Goal: Task Accomplishment & Management: Manage account settings

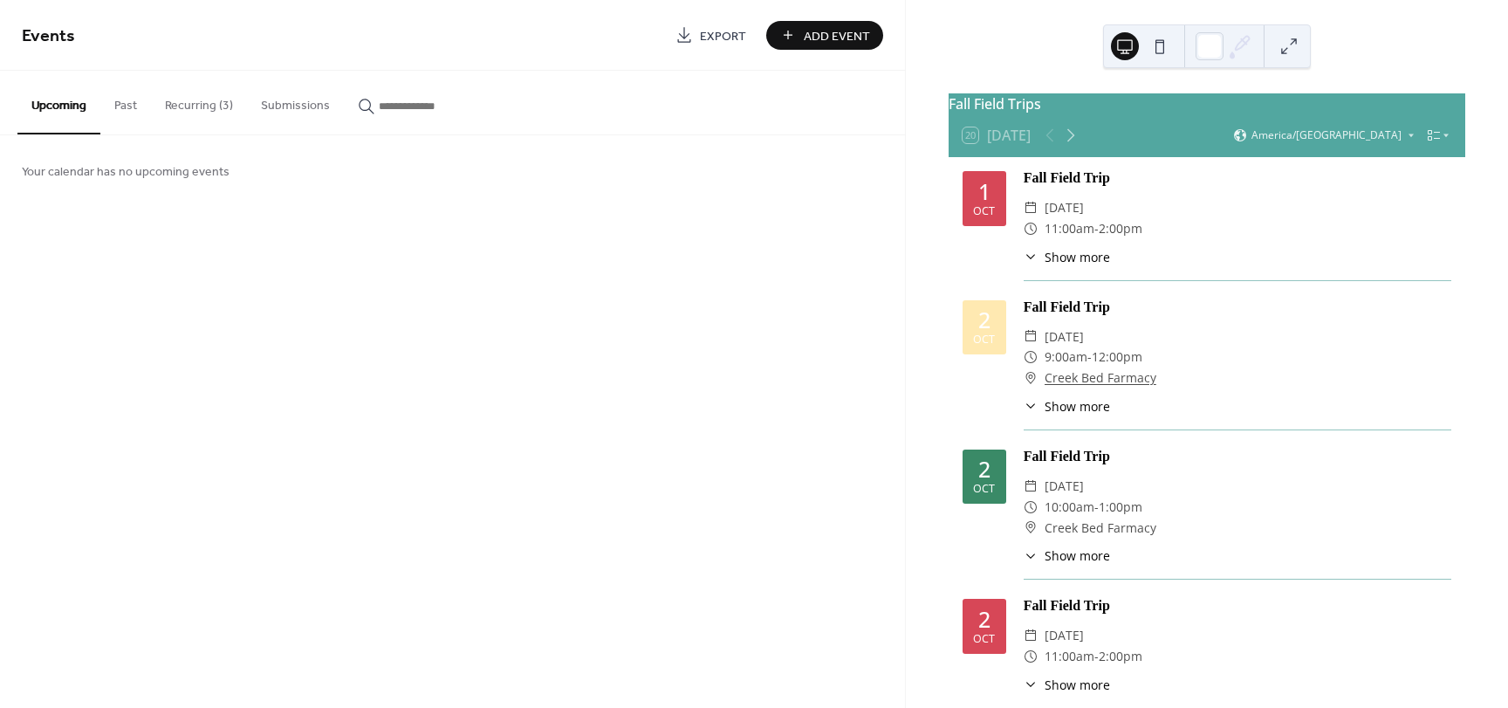
click at [225, 102] on button "Recurring (3)" at bounding box center [199, 102] width 96 height 62
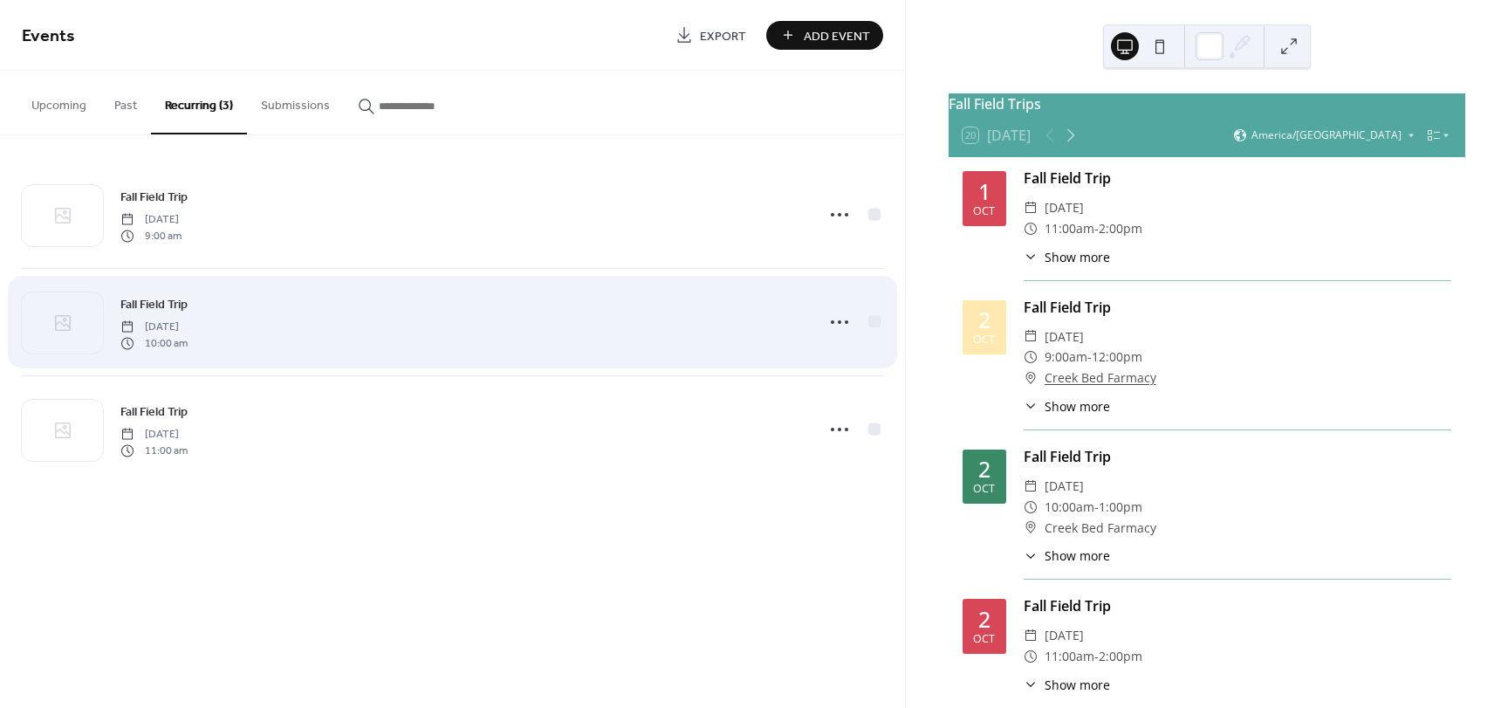
click at [420, 302] on div "Fall Field Trip [DATE] 10:00 am" at bounding box center [461, 322] width 683 height 56
click at [843, 326] on icon at bounding box center [839, 322] width 28 height 28
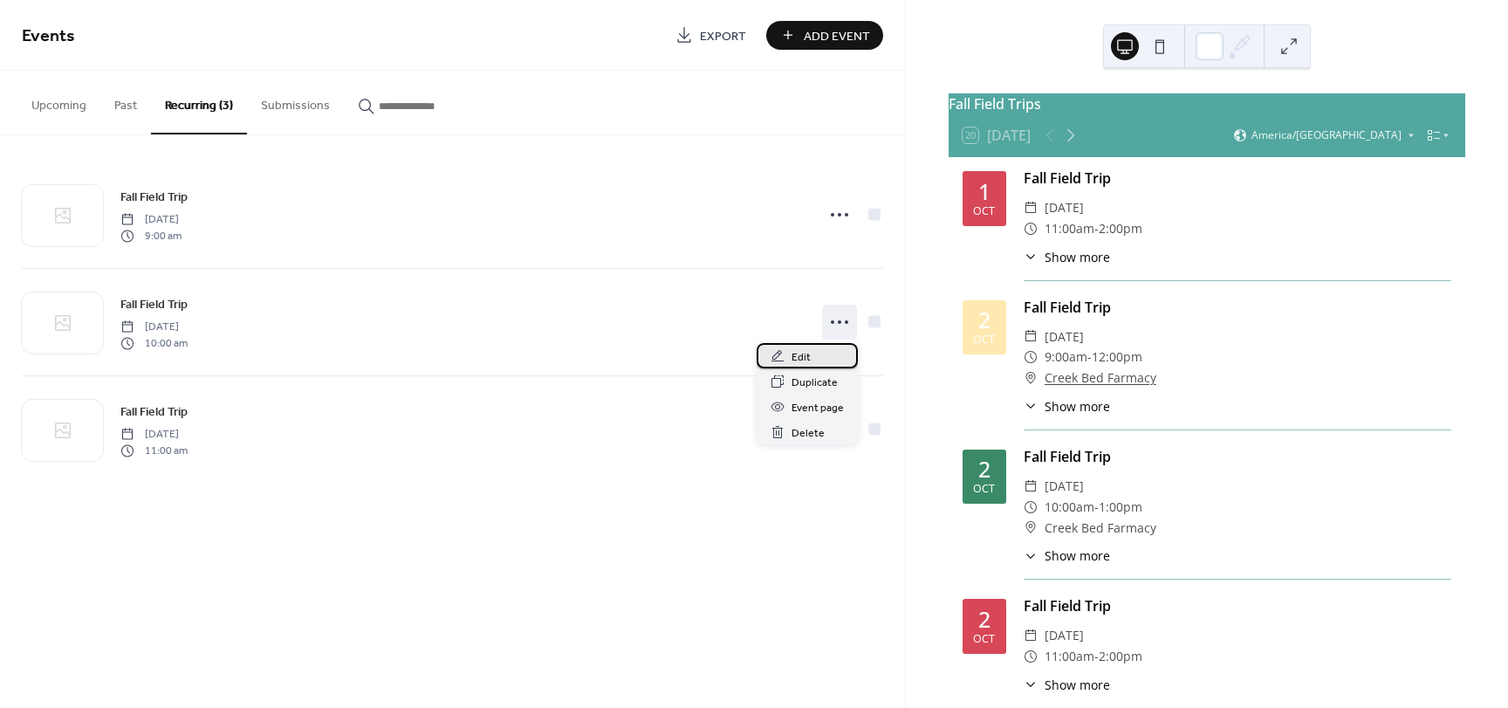
click at [807, 359] on span "Edit" at bounding box center [800, 357] width 19 height 18
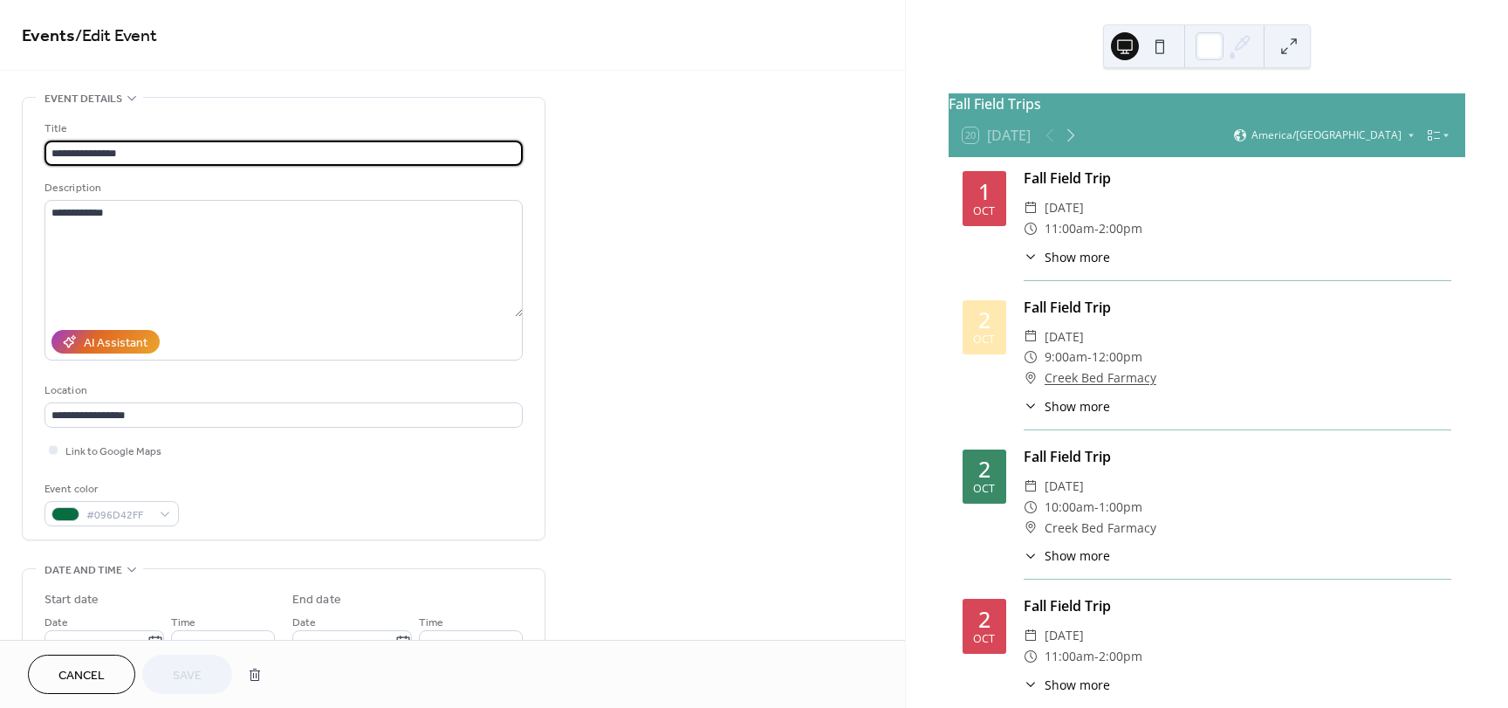
type input "**********"
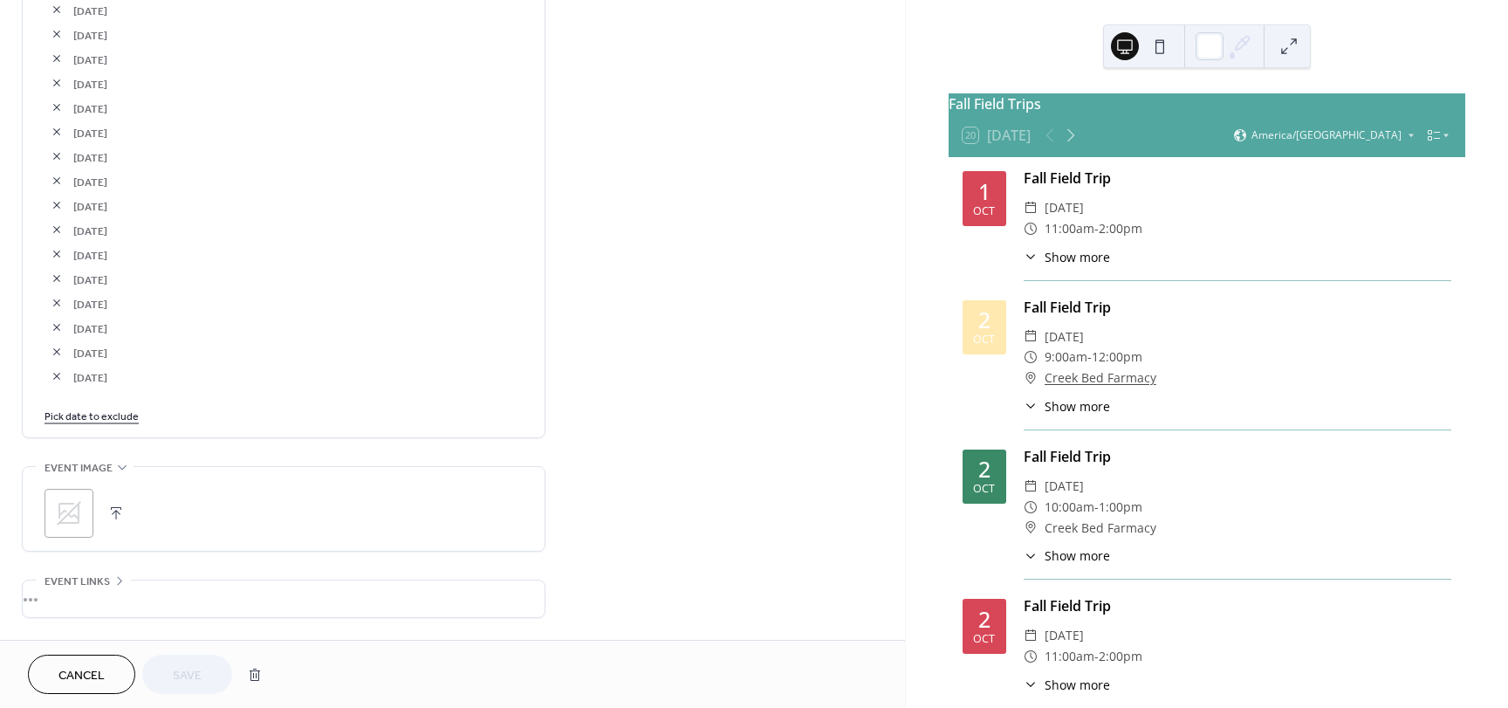
scroll to position [1186, 0]
click at [52, 374] on button "button" at bounding box center [57, 375] width 24 height 24
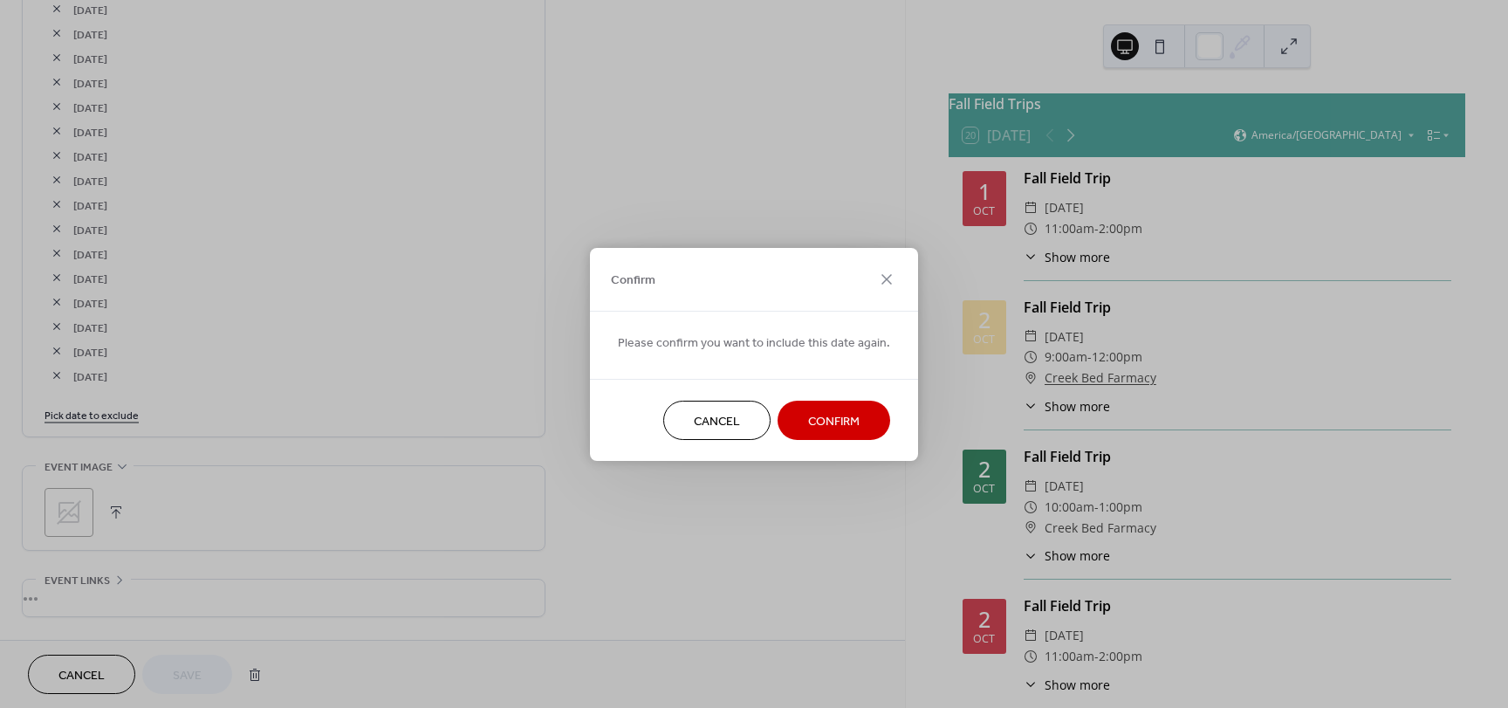
click at [850, 417] on span "Confirm" at bounding box center [833, 421] width 51 height 18
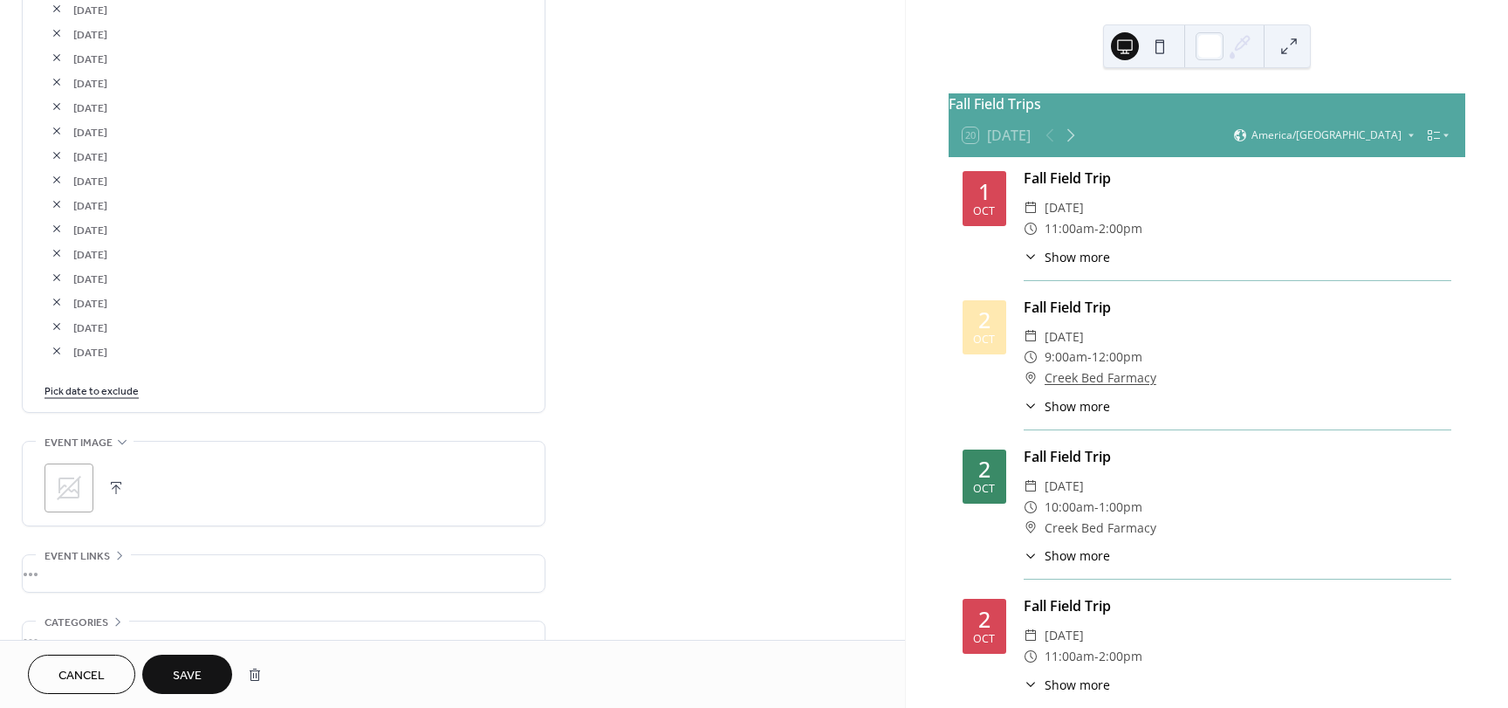
click at [184, 675] on span "Save" at bounding box center [187, 676] width 29 height 18
